Goal: Task Accomplishment & Management: Complete application form

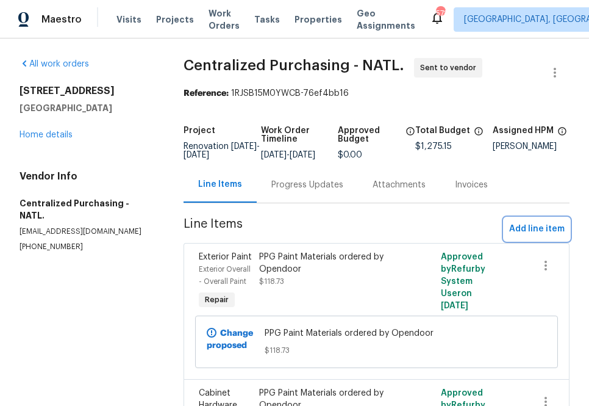
click at [542, 235] on span "Add line item" at bounding box center [537, 228] width 56 height 15
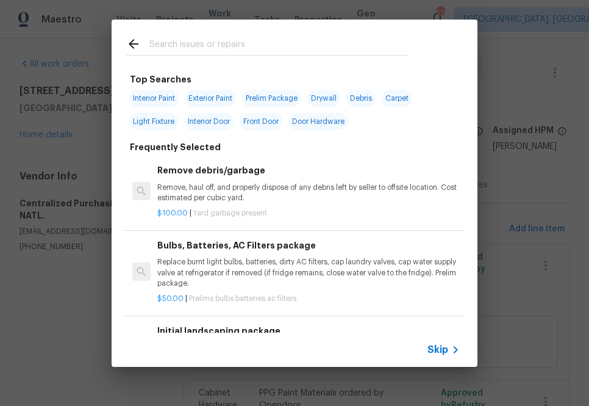
click at [443, 346] on span "Skip" at bounding box center [438, 349] width 21 height 12
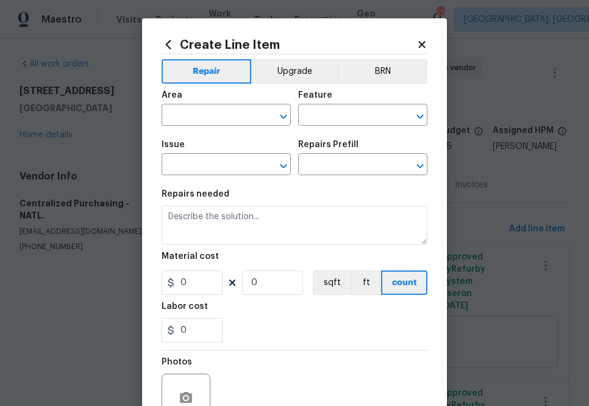
click at [235, 126] on span "Area ​" at bounding box center [226, 108] width 129 height 49
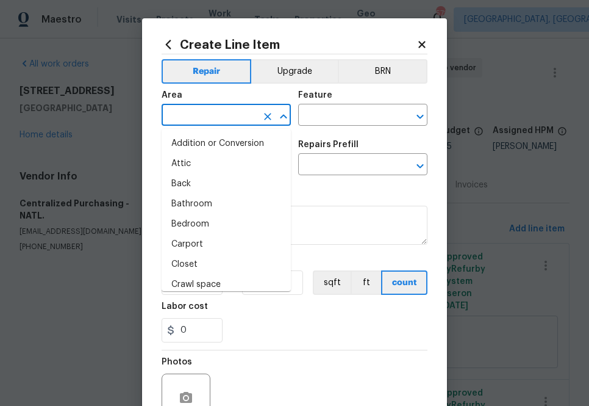
click at [235, 118] on input "text" at bounding box center [209, 116] width 95 height 19
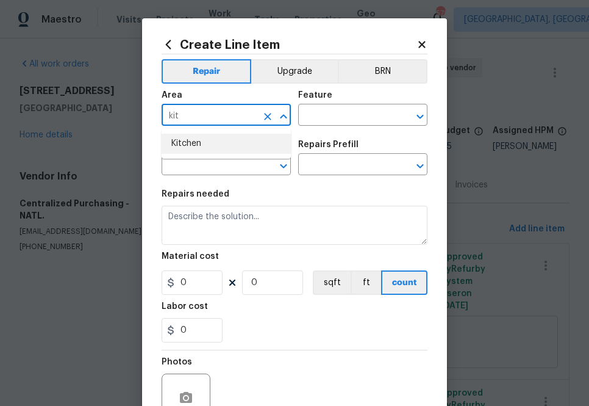
click at [207, 152] on li "Kitchen" at bounding box center [226, 144] width 129 height 20
type input "Kitchen"
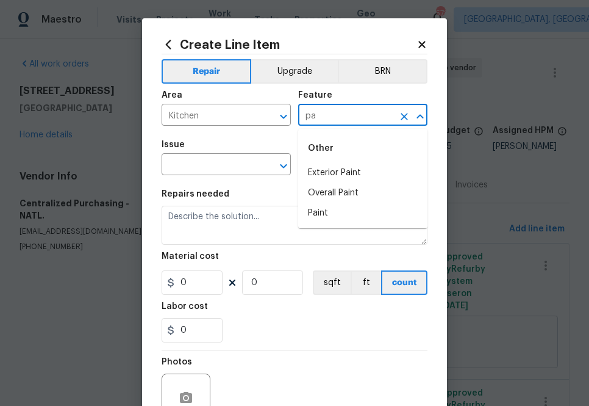
type input "p"
click at [331, 171] on li "Appliances" at bounding box center [362, 173] width 129 height 20
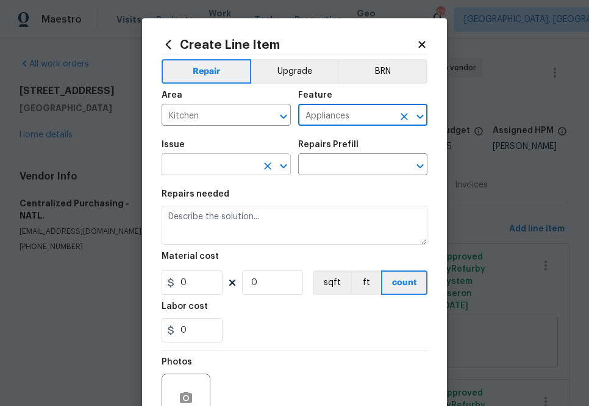
type input "Appliances"
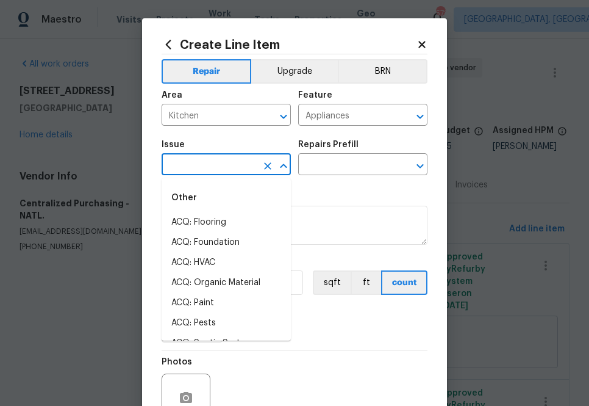
click at [224, 167] on input "text" at bounding box center [209, 165] width 95 height 19
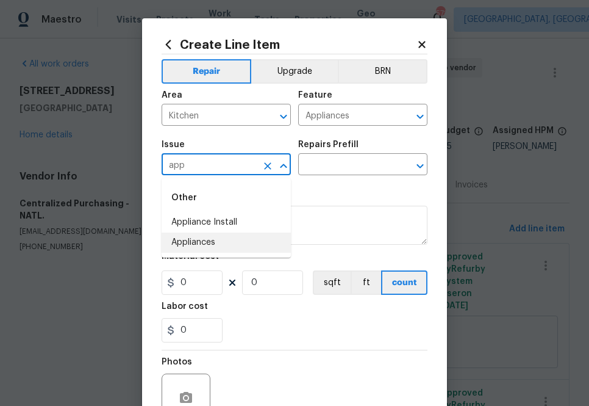
click at [201, 245] on li "Appliances" at bounding box center [226, 242] width 129 height 20
type input "Appliances"
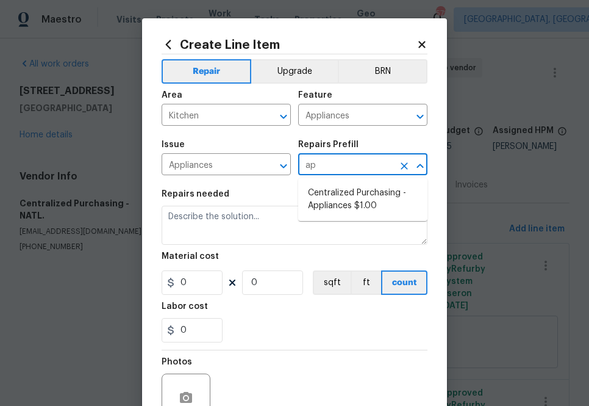
type input "app"
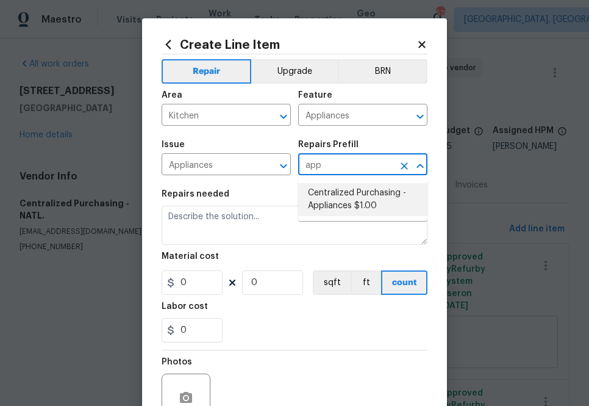
click at [324, 192] on li "Centralized Purchasing - Appliances $1.00" at bounding box center [362, 199] width 129 height 33
type input "Centralized Purchasing - Appliances $1.00"
type textarea "Appliances purchased by Opendoor"
type input "1"
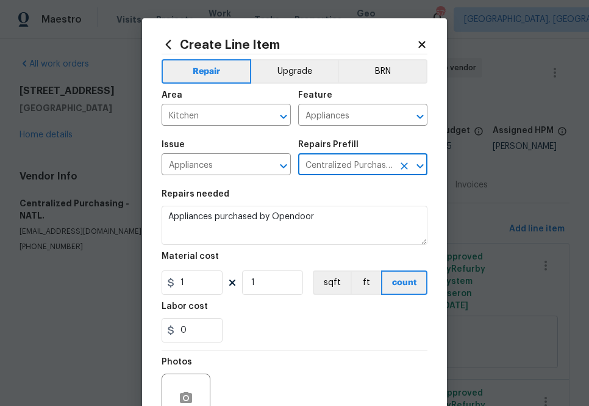
type input "Centralized Purchasing - Appliances $1.00"
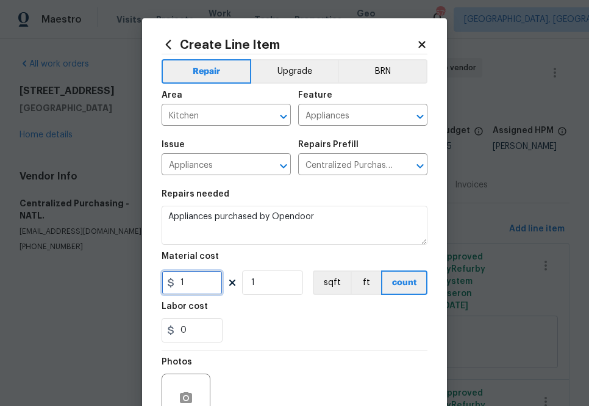
click at [196, 285] on input "1" at bounding box center [192, 282] width 61 height 24
paste input "667.22"
type input "667.22"
click at [301, 321] on div "0" at bounding box center [295, 330] width 266 height 24
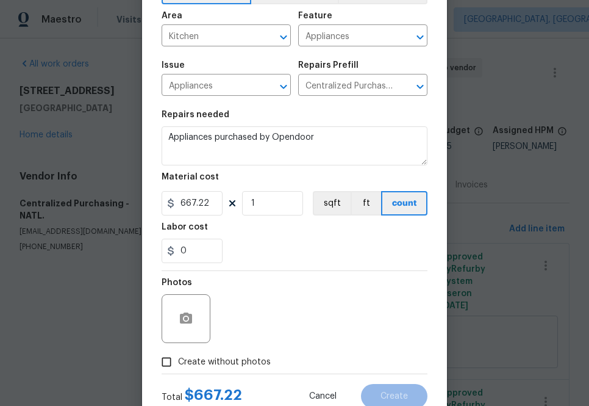
scroll to position [96, 0]
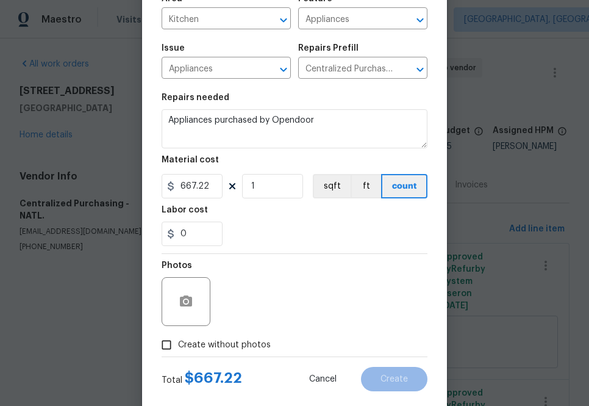
click at [218, 341] on span "Create without photos" at bounding box center [224, 344] width 93 height 13
click at [178, 341] on input "Create without photos" at bounding box center [166, 344] width 23 height 23
checkbox input "true"
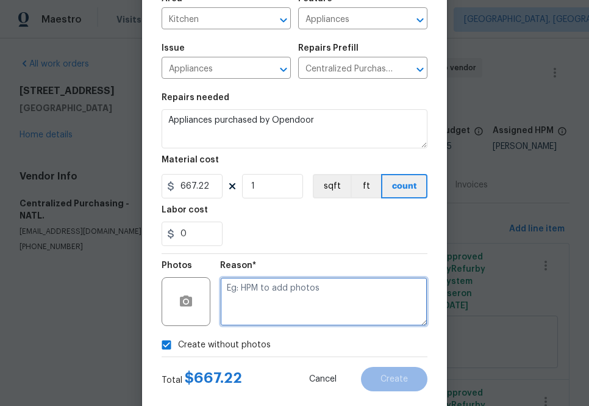
click at [274, 282] on textarea at bounding box center [323, 301] width 207 height 49
type textarea "na"
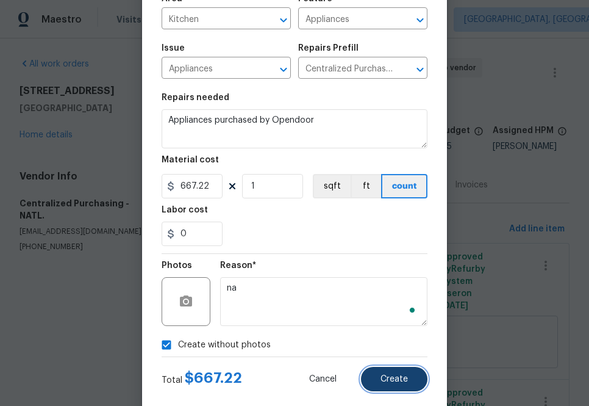
click at [399, 383] on span "Create" at bounding box center [394, 378] width 27 height 9
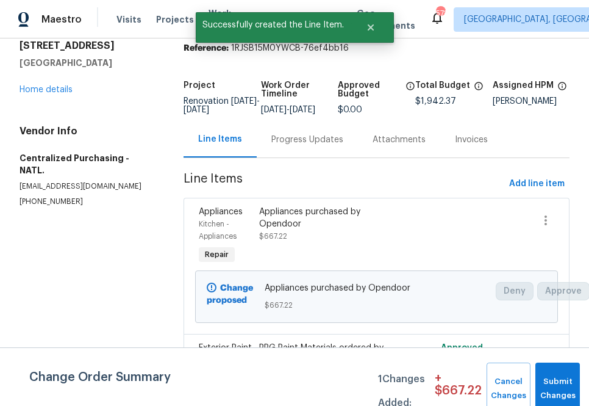
scroll to position [50, 0]
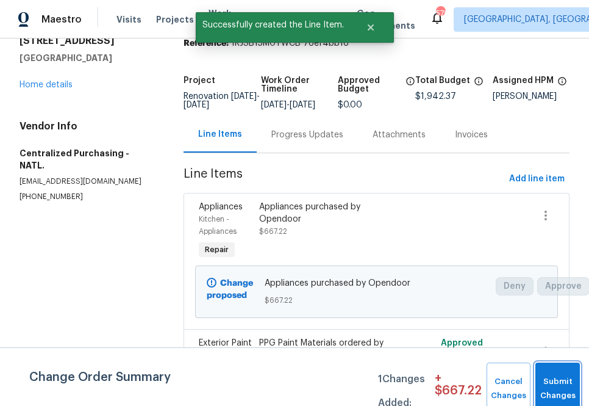
click at [541, 376] on button "Submit Changes" at bounding box center [557, 388] width 45 height 52
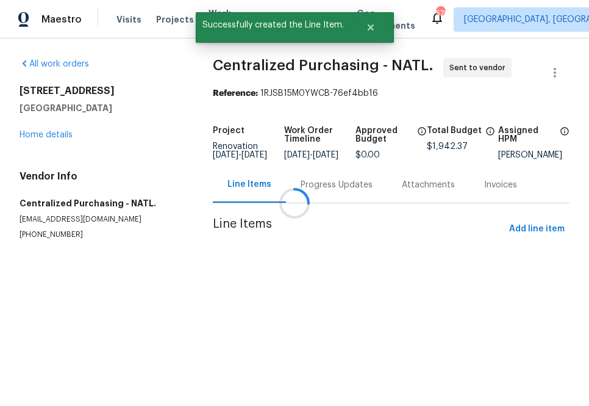
scroll to position [0, 0]
